Goal: Navigation & Orientation: Find specific page/section

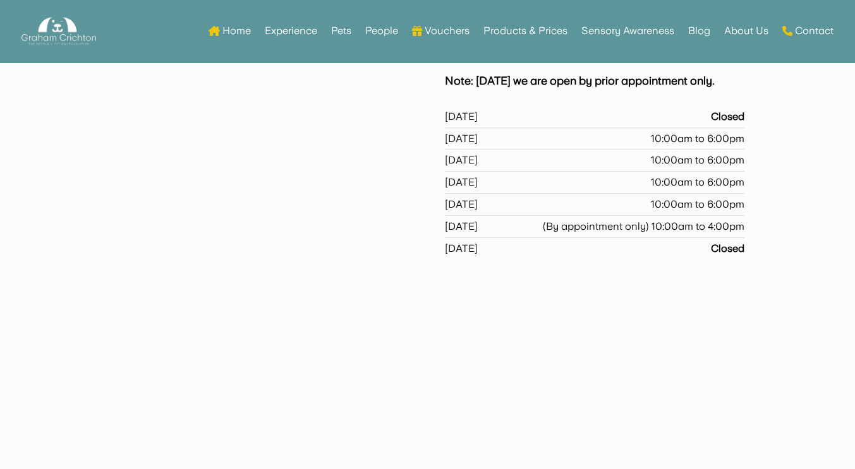
scroll to position [274, 0]
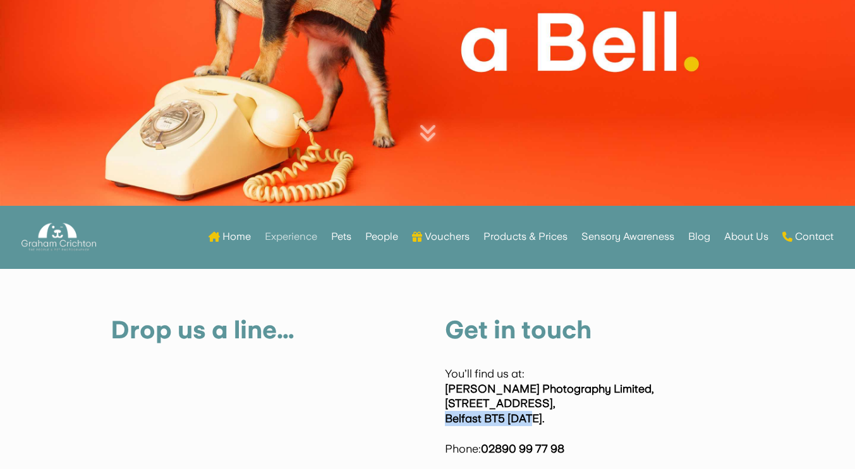
click at [299, 236] on link "Experience" at bounding box center [291, 236] width 52 height 49
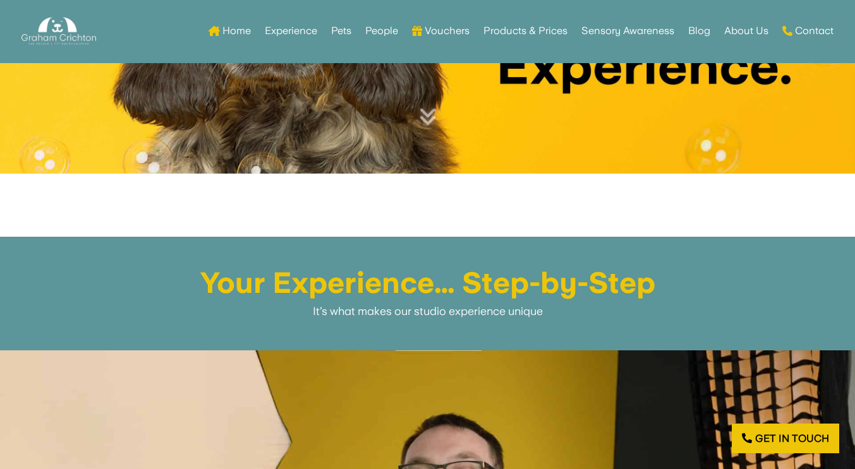
scroll to position [606, 0]
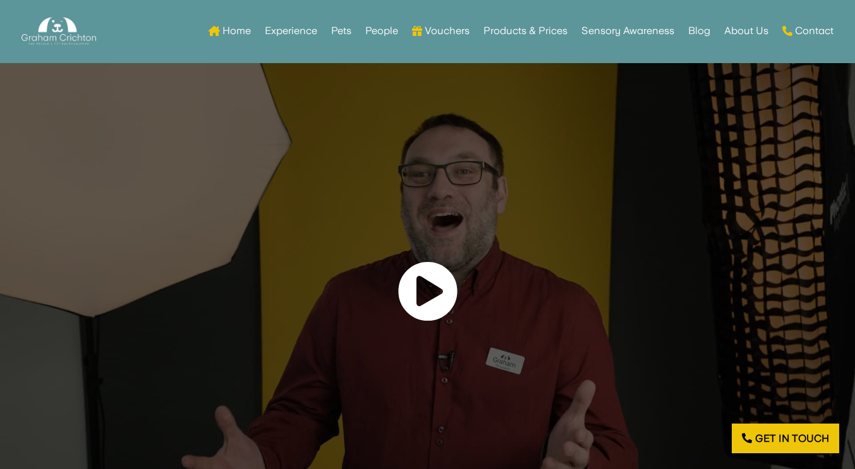
click at [414, 300] on link at bounding box center [427, 292] width 61 height 62
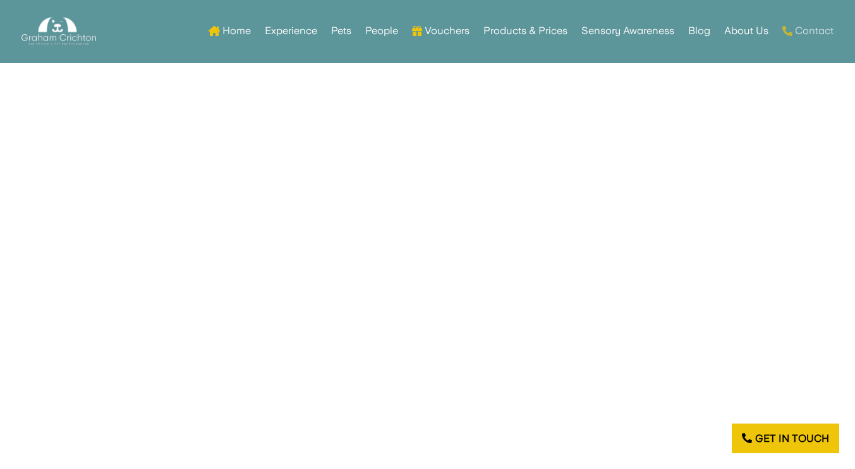
click at [809, 32] on link "Contact" at bounding box center [807, 30] width 51 height 49
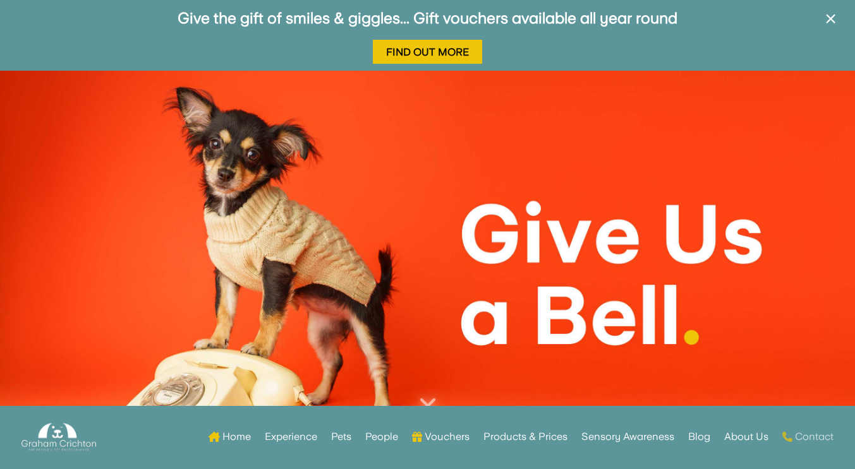
click at [819, 435] on link "Contact" at bounding box center [807, 436] width 51 height 49
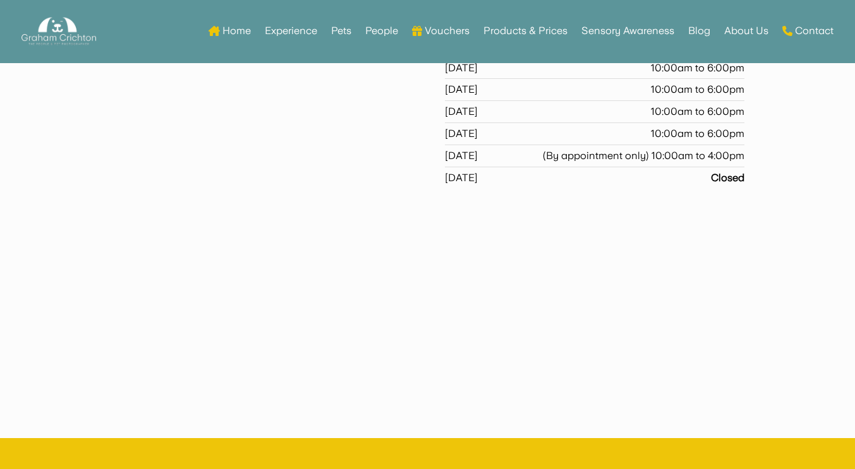
scroll to position [618, 0]
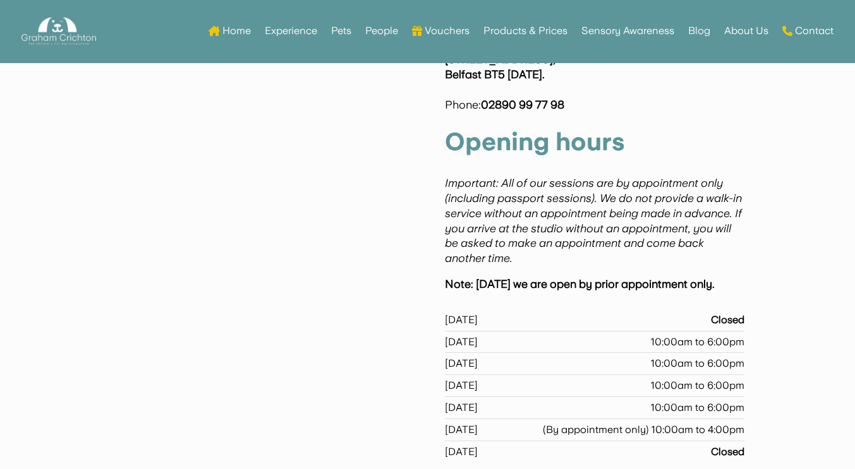
click at [602, 109] on p "You’ll find us at: Graham Crichton Photography Limited, 276-278 Castlereagh Roa…" at bounding box center [594, 67] width 299 height 90
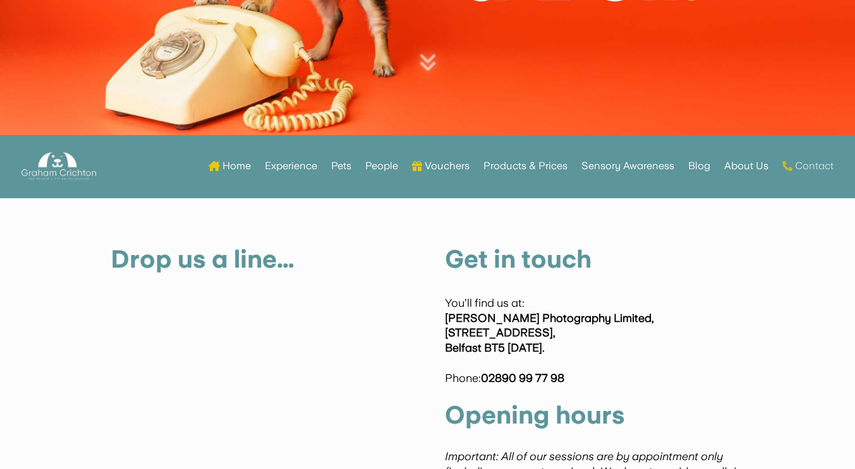
click at [809, 166] on link "Contact" at bounding box center [807, 165] width 51 height 49
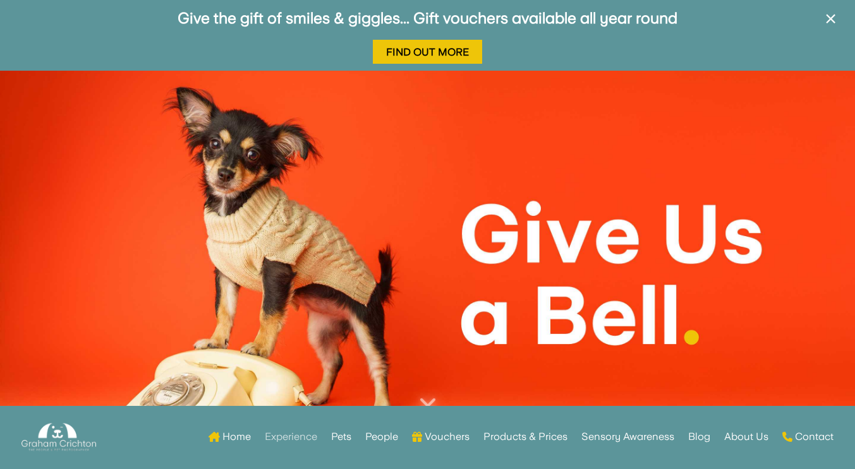
click at [307, 435] on link "Experience" at bounding box center [291, 436] width 52 height 49
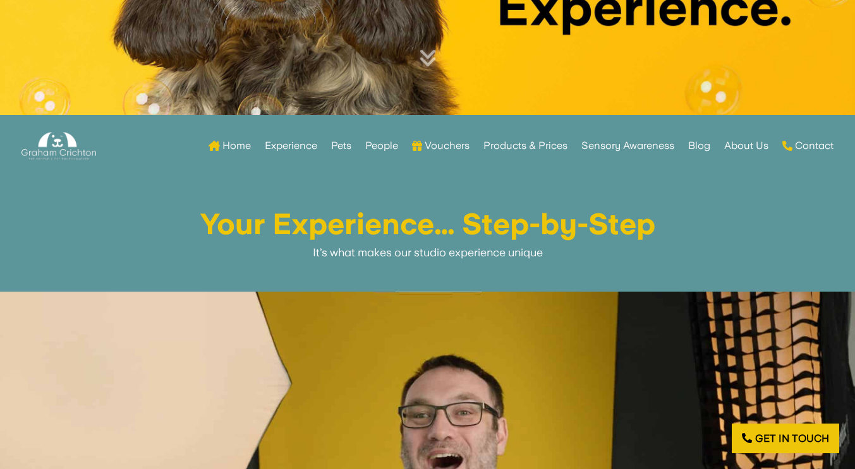
scroll to position [638, 0]
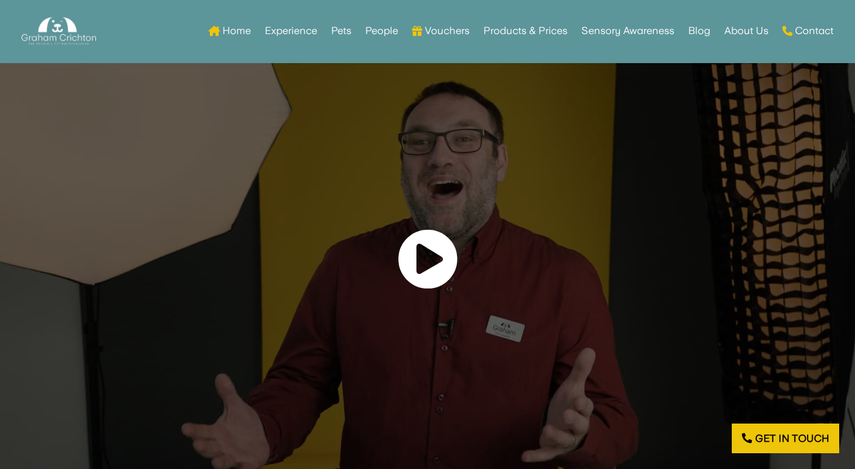
click at [424, 270] on link at bounding box center [427, 260] width 61 height 62
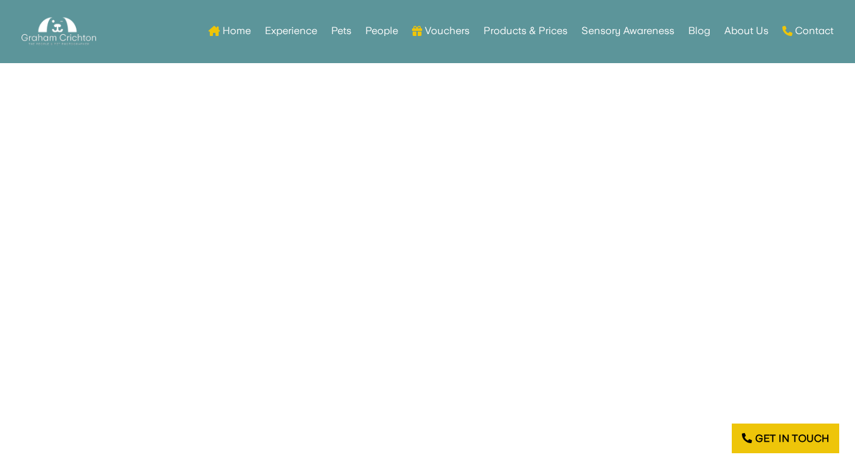
scroll to position [673, 0]
